Goal: Use online tool/utility: Utilize a website feature to perform a specific function

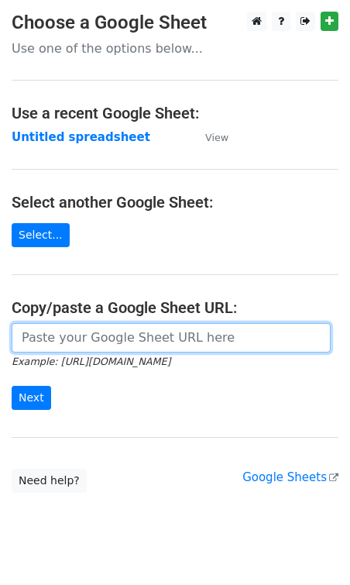
click at [95, 328] on input "url" at bounding box center [171, 337] width 319 height 29
paste input "https://docs.google.com/spreadsheets/d/1OKsZFvjjiUhnQh9m4teRk6U7YmWL8EaQUcCJHWs…"
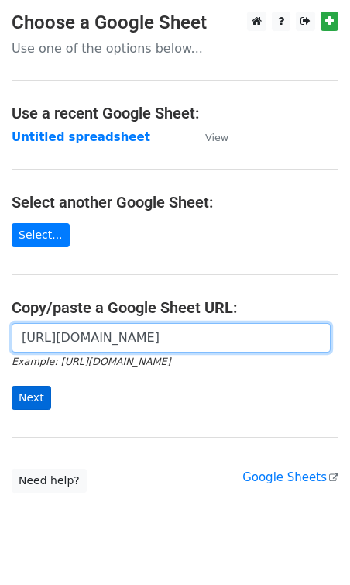
type input "https://docs.google.com/spreadsheets/d/1OKsZFvjjiUhnQh9m4teRk6U7YmWL8EaQUcCJHWs…"
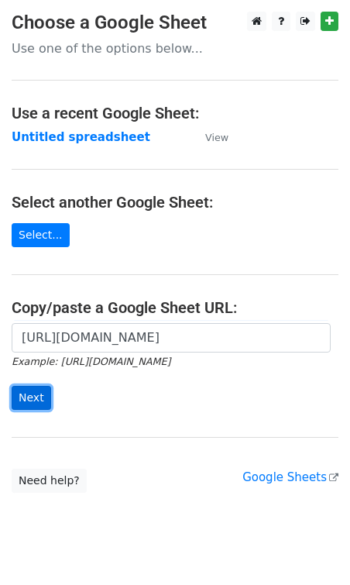
click at [22, 396] on input "Next" at bounding box center [32, 398] width 40 height 24
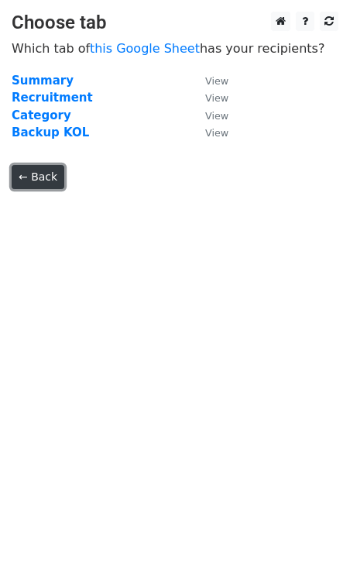
click at [27, 170] on link "← Back" at bounding box center [38, 177] width 53 height 24
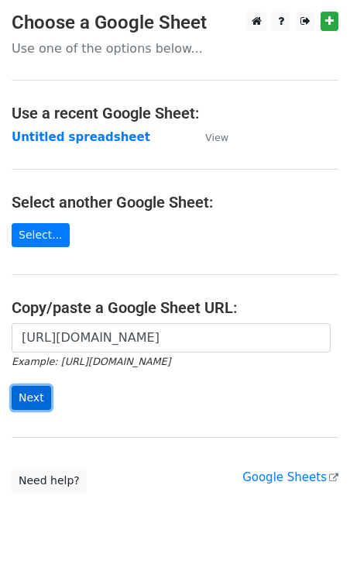
click at [33, 392] on input "Next" at bounding box center [32, 398] width 40 height 24
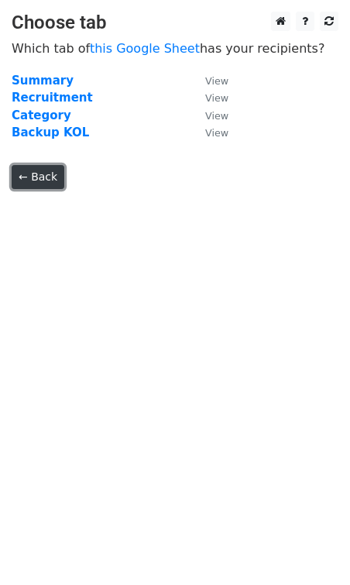
click at [34, 175] on link "← Back" at bounding box center [38, 177] width 53 height 24
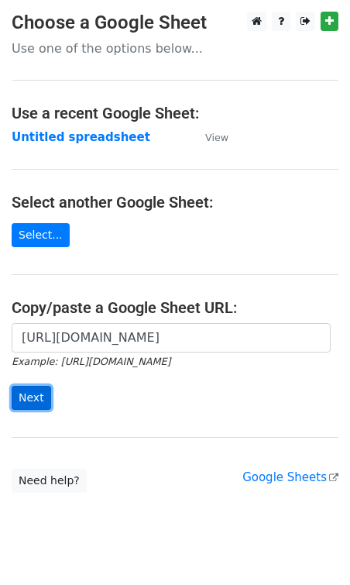
click at [40, 401] on input "Next" at bounding box center [32, 398] width 40 height 24
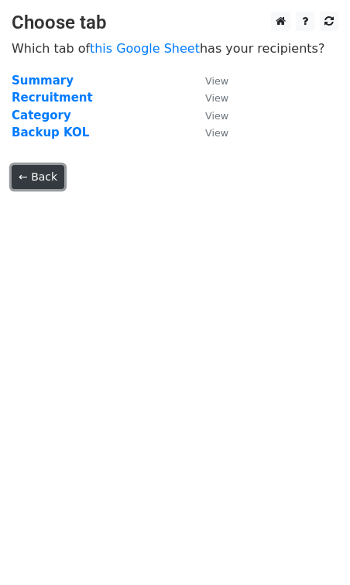
click at [45, 183] on link "← Back" at bounding box center [38, 177] width 53 height 24
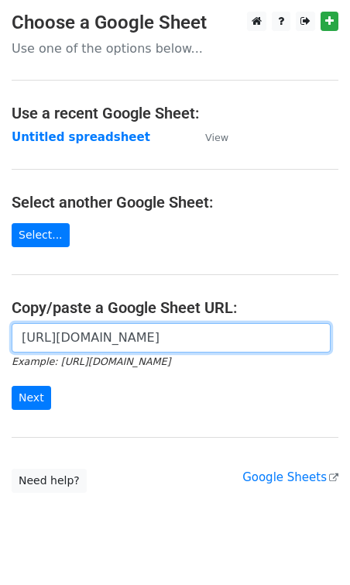
click at [118, 339] on input "[URL][DOMAIN_NAME]" at bounding box center [171, 337] width 319 height 29
click at [117, 338] on input "[URL][DOMAIN_NAME]" at bounding box center [171, 337] width 319 height 29
paste input "UNHH1ryZt5Eem5kSSV5dIS4-cJUIRNX258eaE7qExHs/edit?"
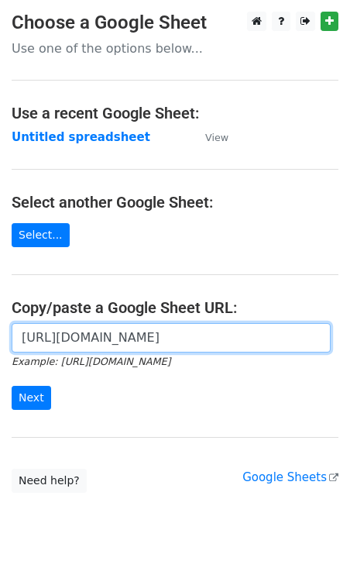
scroll to position [0, 347]
type input "[URL][DOMAIN_NAME]"
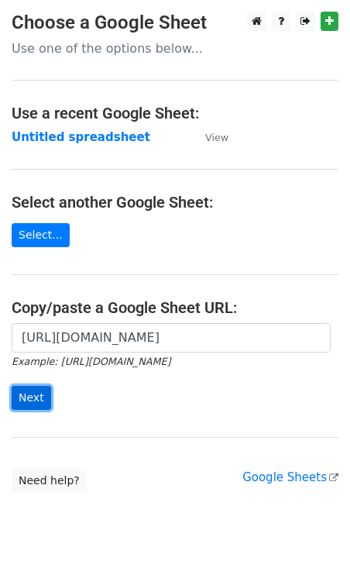
click at [33, 395] on input "Next" at bounding box center [32, 398] width 40 height 24
